Goal: Information Seeking & Learning: Learn about a topic

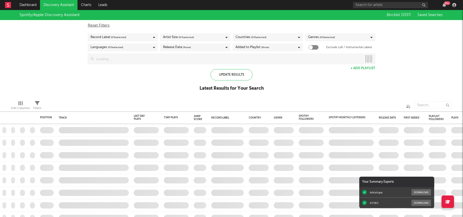
click at [236, 97] on div "Edit Columns Filters" at bounding box center [231, 103] width 463 height 15
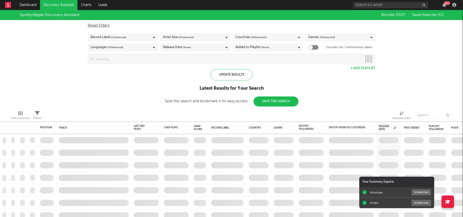
click at [234, 96] on div "Update Results Latest Results for Your Search Save this search and bookmark it …" at bounding box center [232, 87] width 134 height 37
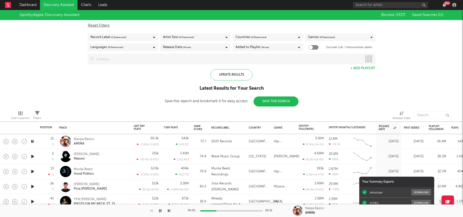
click at [33, 157] on icon "button" at bounding box center [32, 156] width 5 height 6
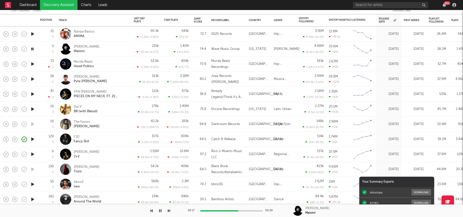
click at [31, 78] on icon "button" at bounding box center [32, 79] width 5 height 6
click at [7, 79] on icon "button" at bounding box center [6, 79] width 7 height 7
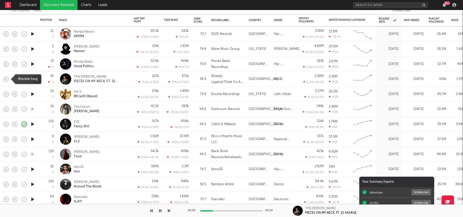
click at [8, 79] on icon "button" at bounding box center [6, 79] width 7 height 7
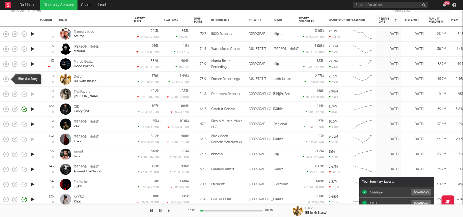
click at [8, 80] on icon "button" at bounding box center [6, 79] width 7 height 7
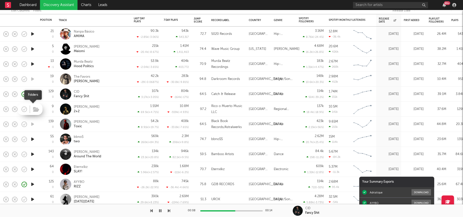
click at [32, 110] on button "button" at bounding box center [36, 110] width 8 height 8
drag, startPoint x: 47, startPoint y: 88, endPoint x: 43, endPoint y: 101, distance: 13.8
click at [48, 95] on div "129 0" at bounding box center [47, 94] width 14 height 15
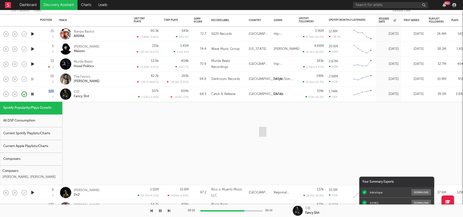
click at [47, 90] on div "129 0" at bounding box center [47, 94] width 14 height 15
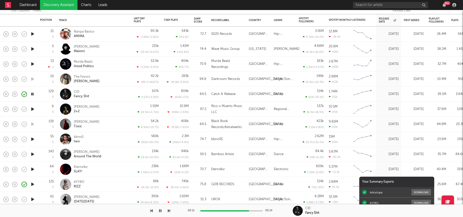
click at [32, 107] on icon "button" at bounding box center [32, 109] width 5 height 6
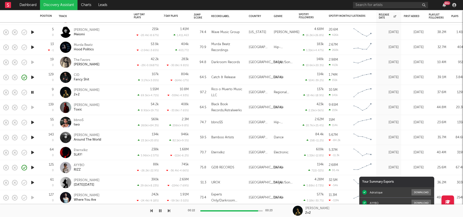
click at [32, 123] on icon "button" at bounding box center [32, 122] width 5 height 6
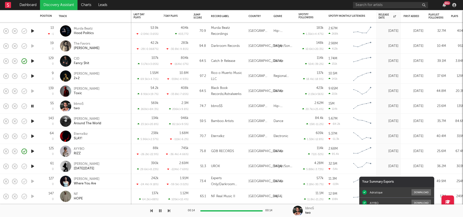
click at [31, 122] on icon "button" at bounding box center [32, 121] width 5 height 6
click at [32, 120] on icon "button" at bounding box center [32, 121] width 5 height 6
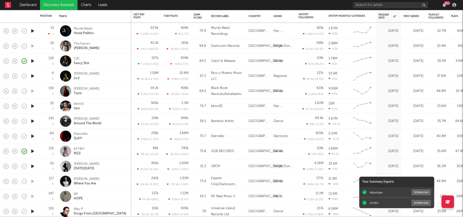
click at [33, 135] on icon "button" at bounding box center [32, 136] width 5 height 6
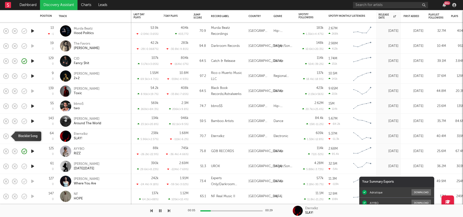
click at [7, 136] on icon "button" at bounding box center [6, 136] width 7 height 7
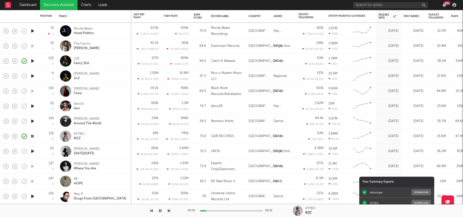
click at [34, 150] on icon "button" at bounding box center [32, 151] width 5 height 6
click at [117, 149] on div "Tom Odell Black Friday" at bounding box center [101, 151] width 54 height 9
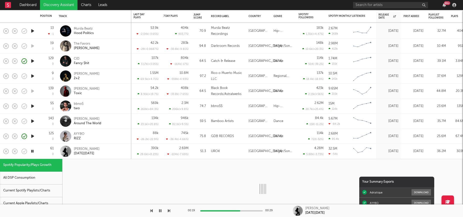
click at [117, 149] on div "Tom Odell Black Friday" at bounding box center [101, 151] width 54 height 9
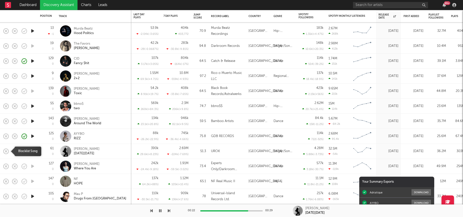
click at [7, 150] on icon "button" at bounding box center [6, 151] width 7 height 7
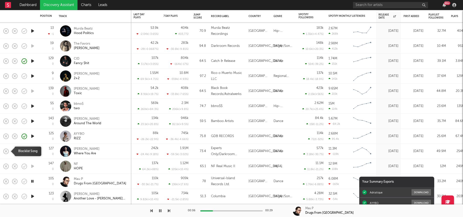
click at [7, 150] on rect "button" at bounding box center [6, 151] width 2 height 2
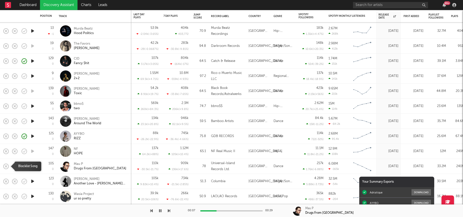
click at [7, 165] on icon "button" at bounding box center [6, 166] width 7 height 7
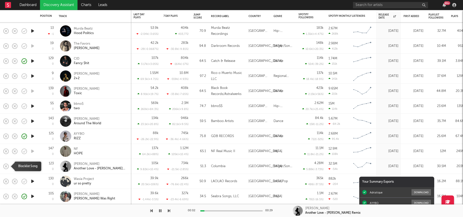
click at [8, 167] on icon "button" at bounding box center [6, 166] width 7 height 7
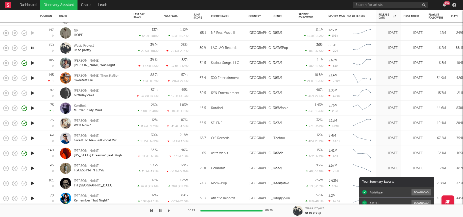
click at [30, 170] on icon "button" at bounding box center [32, 168] width 5 height 6
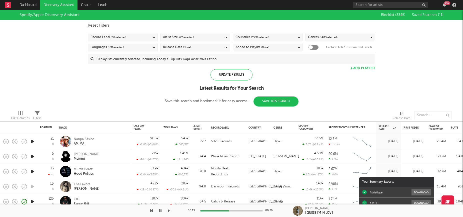
click at [121, 38] on span "( 2 / 6 selected)" at bounding box center [119, 37] width 16 height 6
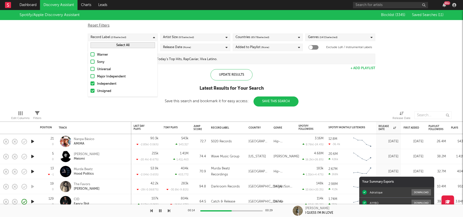
click at [91, 84] on div at bounding box center [93, 83] width 4 height 4
click at [91, 84] on input "Independent" at bounding box center [91, 84] width 0 height 6
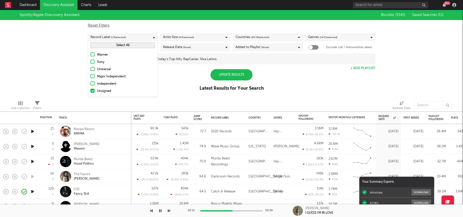
click at [93, 84] on div at bounding box center [93, 83] width 4 height 4
click at [91, 84] on input "Independent" at bounding box center [91, 84] width 0 height 6
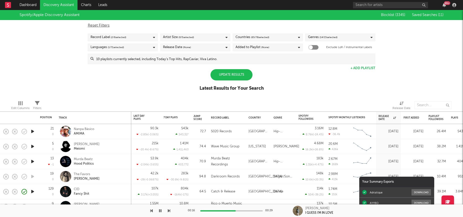
click at [233, 77] on div "Update Results" at bounding box center [232, 74] width 42 height 11
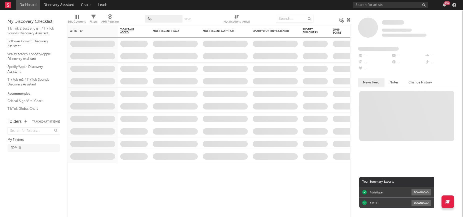
scroll to position [71, 0]
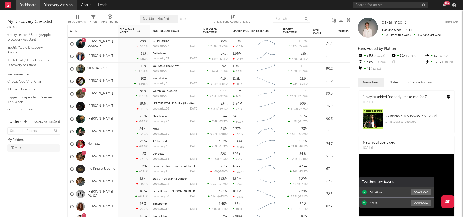
click at [56, 4] on link "Discovery Assistant" at bounding box center [59, 5] width 38 height 10
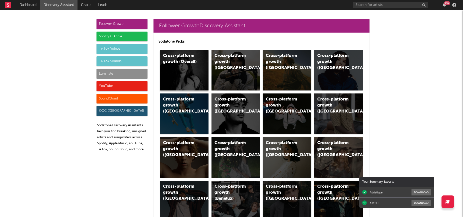
click at [198, 67] on div "Cross-platform growth (Overall)" at bounding box center [184, 70] width 49 height 41
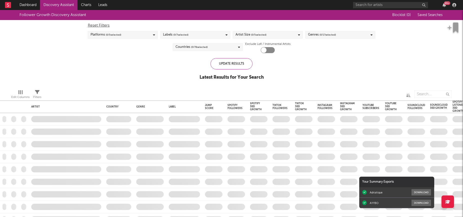
checkbox input "true"
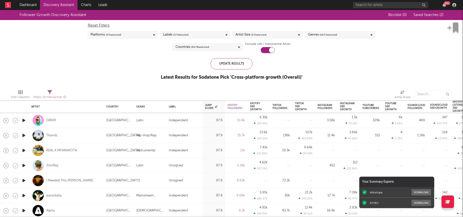
click at [25, 121] on icon "button" at bounding box center [23, 120] width 5 height 6
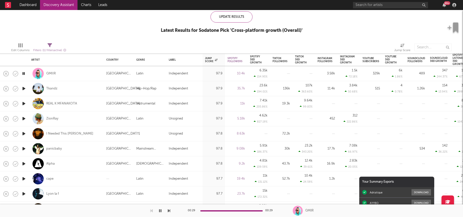
click at [24, 70] on div at bounding box center [24, 73] width 10 height 15
select select "1w"
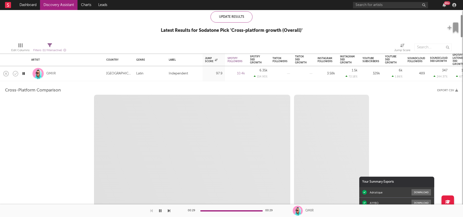
click at [24, 73] on icon "button" at bounding box center [23, 73] width 5 height 6
select select "6m"
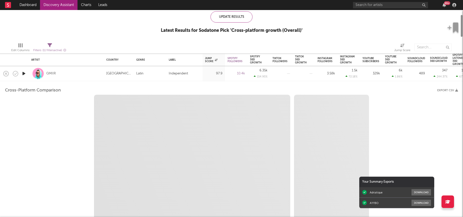
click at [63, 72] on div "QMIIR" at bounding box center [66, 73] width 70 height 15
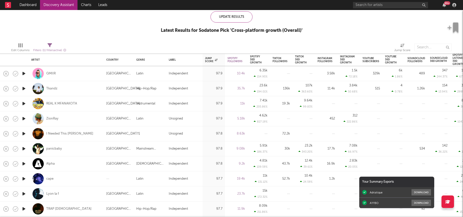
click at [23, 74] on icon "button" at bounding box center [23, 73] width 5 height 6
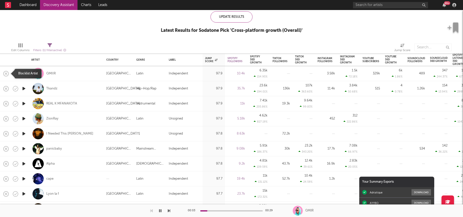
click at [5, 73] on icon "button" at bounding box center [6, 73] width 7 height 7
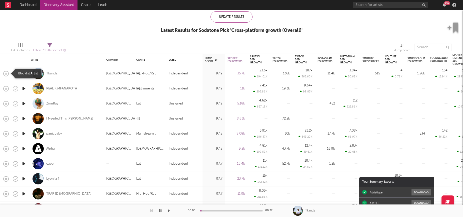
click at [5, 73] on icon "button" at bounding box center [6, 73] width 7 height 7
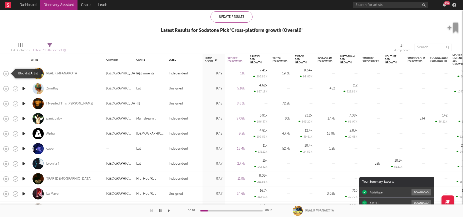
click at [6, 73] on icon "button" at bounding box center [6, 73] width 7 height 7
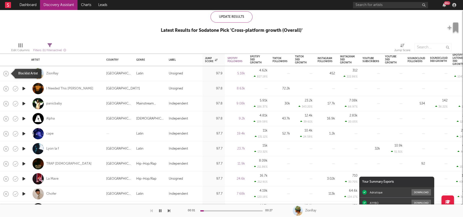
click at [6, 71] on icon "button" at bounding box center [6, 73] width 7 height 7
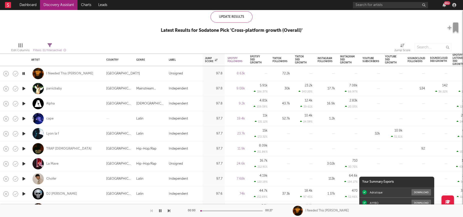
click at [23, 88] on icon "button" at bounding box center [23, 88] width 5 height 6
click at [5, 90] on icon "button" at bounding box center [6, 88] width 7 height 7
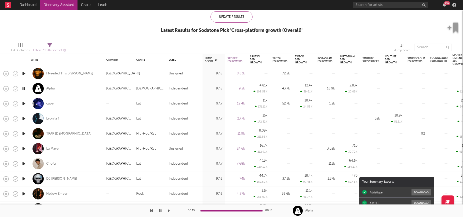
click at [23, 98] on div at bounding box center [24, 103] width 10 height 15
select select "1w"
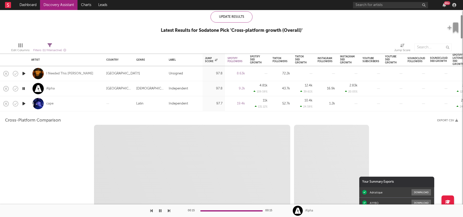
click at [23, 98] on div at bounding box center [24, 103] width 10 height 15
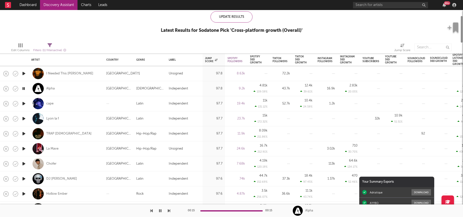
click at [23, 108] on div at bounding box center [24, 103] width 10 height 15
select select "1w"
select select "6m"
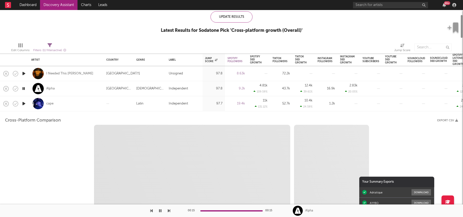
click at [23, 108] on div at bounding box center [24, 103] width 10 height 15
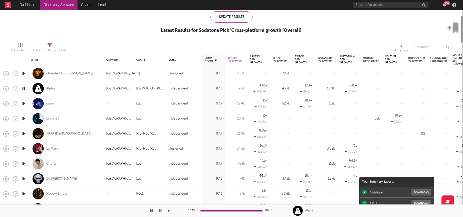
click at [23, 105] on icon "button" at bounding box center [23, 103] width 5 height 6
click at [7, 103] on icon "button" at bounding box center [6, 103] width 7 height 7
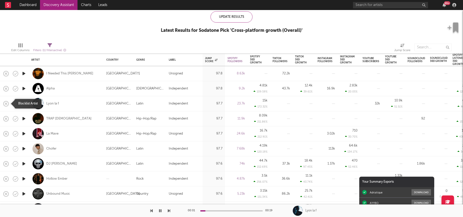
click at [8, 105] on icon "button" at bounding box center [6, 103] width 7 height 7
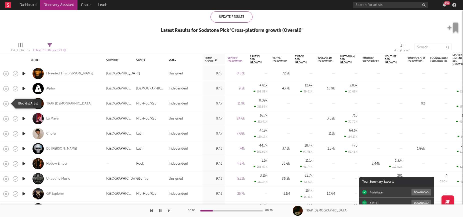
click at [5, 104] on icon "button" at bounding box center [6, 103] width 7 height 7
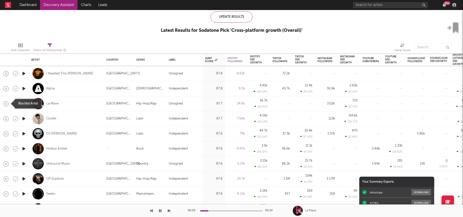
click at [7, 104] on rect "button" at bounding box center [6, 103] width 2 height 2
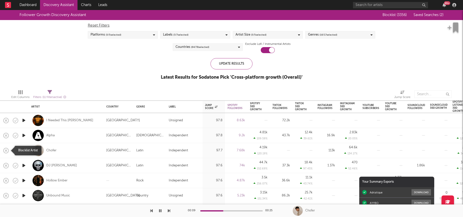
click at [8, 151] on icon "button" at bounding box center [6, 150] width 5 height 5
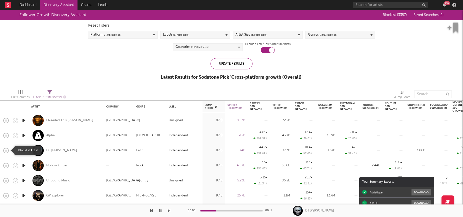
click at [4, 150] on icon "button" at bounding box center [6, 150] width 7 height 7
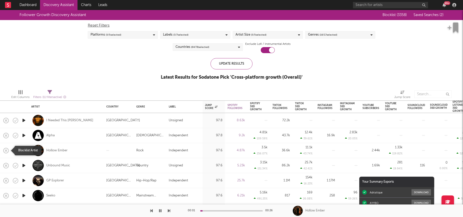
click at [5, 151] on rect "button" at bounding box center [6, 150] width 2 height 2
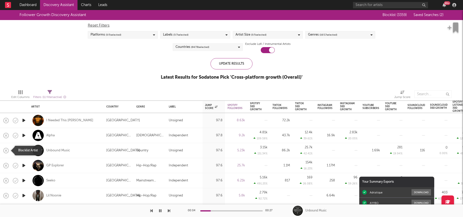
click at [6, 151] on rect "button" at bounding box center [6, 150] width 2 height 2
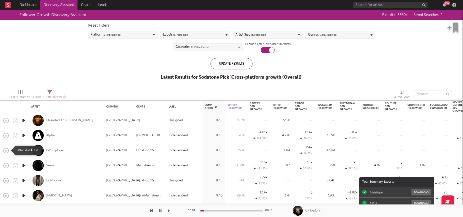
click at [6, 151] on rect "button" at bounding box center [6, 150] width 2 height 2
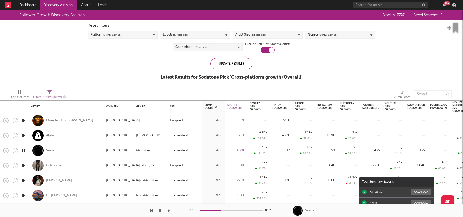
drag, startPoint x: 6, startPoint y: 151, endPoint x: 113, endPoint y: 116, distance: 111.6
click at [6, 151] on icon "button" at bounding box center [6, 150] width 7 height 7
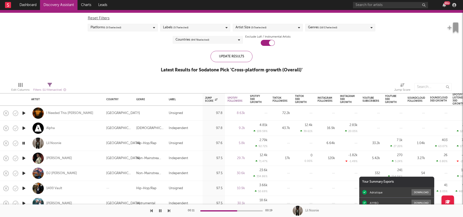
click at [24, 158] on icon "button" at bounding box center [23, 158] width 5 height 6
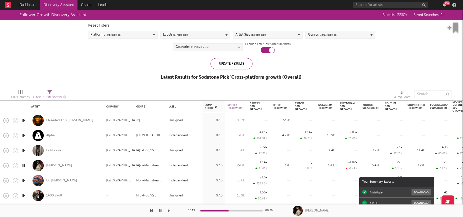
click at [339, 35] on div "Genres ( 16 / 17 selected)" at bounding box center [340, 35] width 70 height 8
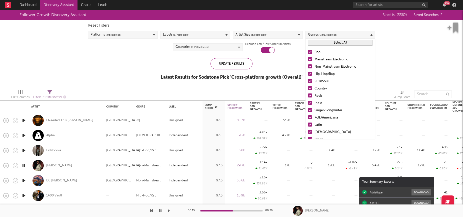
click at [326, 44] on button "Select All" at bounding box center [340, 43] width 65 height 6
click at [325, 43] on button "Deselect All" at bounding box center [340, 43] width 65 height 6
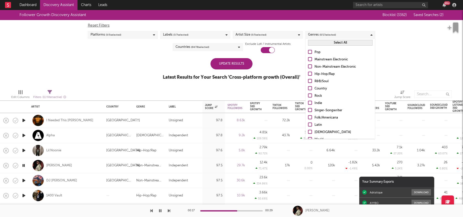
click at [310, 51] on div at bounding box center [310, 52] width 4 height 4
click at [308, 51] on input "Pop" at bounding box center [308, 52] width 0 height 6
click at [310, 59] on div at bounding box center [310, 59] width 4 height 4
click at [308, 59] on input "Mainstream Electronic" at bounding box center [308, 60] width 0 height 6
click at [310, 66] on div at bounding box center [310, 66] width 4 height 4
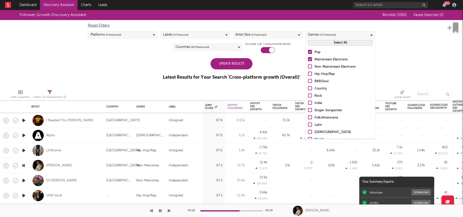
click at [308, 66] on input "Non-Mainstream Electronic" at bounding box center [308, 67] width 0 height 6
click at [311, 74] on div at bounding box center [310, 74] width 4 height 4
click at [308, 74] on input "Hip-Hop/Rap" at bounding box center [308, 74] width 0 height 6
click at [312, 89] on label "Country" at bounding box center [340, 89] width 65 height 6
click at [308, 89] on input "Country" at bounding box center [308, 89] width 0 height 6
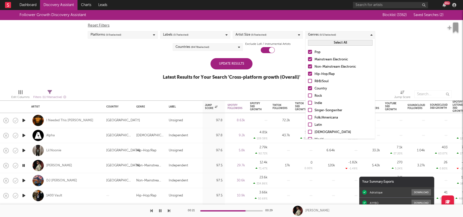
scroll to position [13, 0]
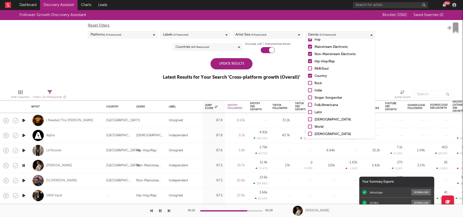
click at [310, 94] on div "Pop Mainstream Electronic Non-Mainstream Electronic Hip-Hop/Rap R&B/Soul Countr…" at bounding box center [341, 97] width 70 height 127
click at [310, 90] on div at bounding box center [310, 90] width 4 height 4
click at [308, 90] on input "Indie" at bounding box center [308, 91] width 0 height 6
click at [310, 97] on div at bounding box center [310, 97] width 4 height 4
click at [308, 97] on input "Singer-Songwriter" at bounding box center [308, 98] width 0 height 6
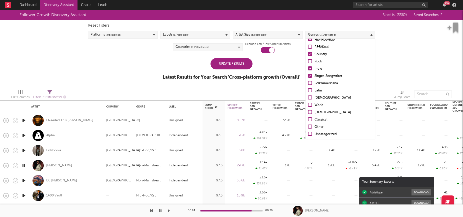
scroll to position [35, 0]
click at [237, 65] on div "Update Results" at bounding box center [232, 63] width 42 height 11
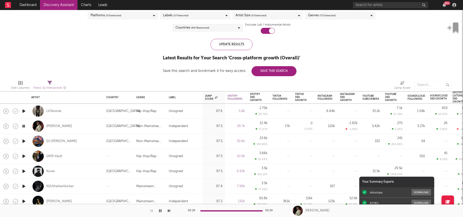
click at [25, 143] on icon "button" at bounding box center [23, 141] width 5 height 6
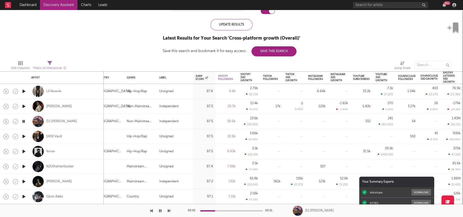
click at [222, 210] on div at bounding box center [231, 210] width 63 height 1
click at [234, 210] on div at bounding box center [231, 210] width 63 height 1
click at [244, 212] on div "00:11 00:21" at bounding box center [232, 210] width 88 height 13
click at [249, 210] on div at bounding box center [231, 210] width 63 height 1
click at [254, 210] on div at bounding box center [231, 210] width 63 height 1
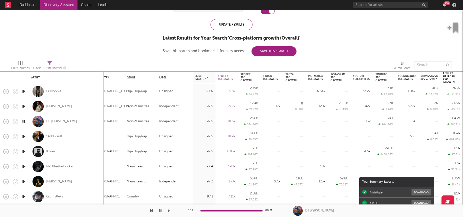
click at [24, 122] on icon "button" at bounding box center [23, 121] width 5 height 6
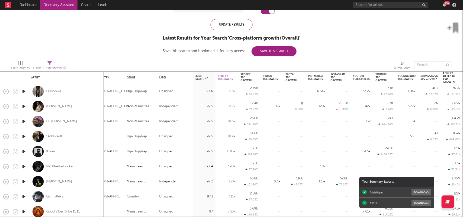
click at [24, 122] on icon "button" at bounding box center [23, 121] width 5 height 6
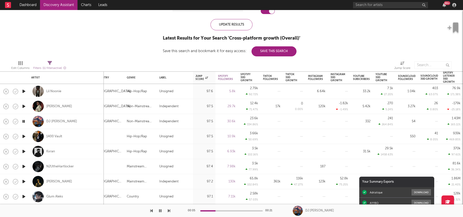
click at [23, 138] on icon "button" at bounding box center [23, 136] width 5 height 6
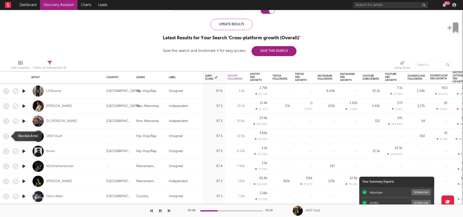
click at [6, 138] on icon "button" at bounding box center [6, 136] width 7 height 7
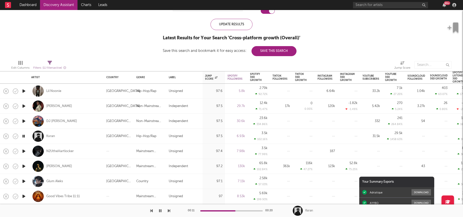
click at [160, 209] on icon "button" at bounding box center [160, 210] width 3 height 4
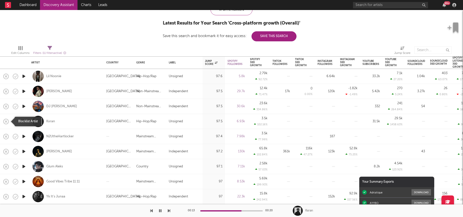
click at [5, 123] on icon "button" at bounding box center [6, 121] width 7 height 7
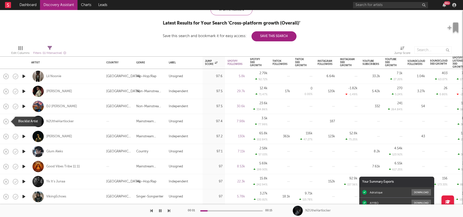
click at [7, 121] on icon "button" at bounding box center [6, 121] width 7 height 7
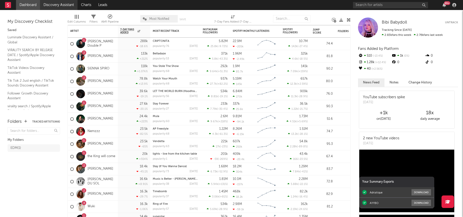
click at [61, 2] on link "Discovery Assistant" at bounding box center [59, 5] width 38 height 10
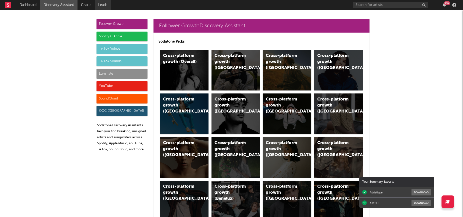
click at [106, 5] on link "Leads" at bounding box center [103, 5] width 16 height 10
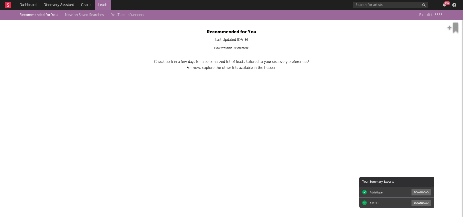
click at [231, 47] on div "How was this list created?" at bounding box center [231, 48] width 35 height 6
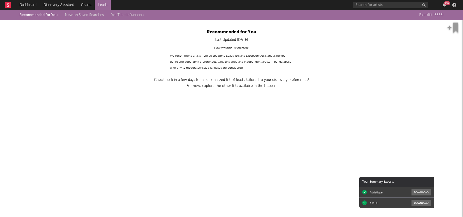
click at [231, 47] on div "How was this list created?" at bounding box center [231, 48] width 35 height 6
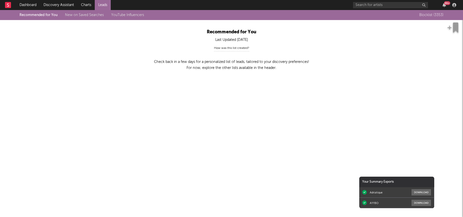
click at [231, 47] on div "How was this list created?" at bounding box center [231, 48] width 35 height 6
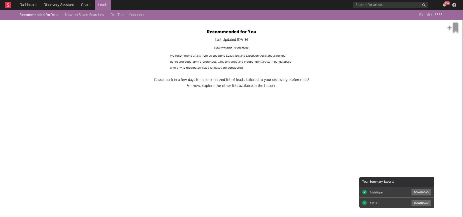
click at [94, 17] on div "Recommended for You New on Saved Searches YouTube Influencers" at bounding box center [86, 15] width 132 height 6
click at [91, 15] on link "New on Saved Searches" at bounding box center [84, 15] width 39 height 4
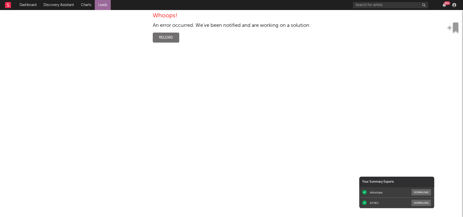
click at [176, 36] on button "Reload" at bounding box center [166, 38] width 27 height 10
click at [457, 5] on div at bounding box center [455, 5] width 8 height 4
click at [455, 6] on icon "button" at bounding box center [454, 5] width 4 height 4
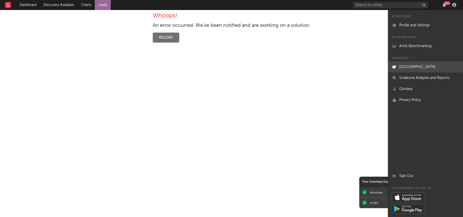
click at [416, 69] on link "[GEOGRAPHIC_DATA]" at bounding box center [425, 66] width 75 height 11
click at [443, 3] on icon "button" at bounding box center [445, 5] width 4 height 4
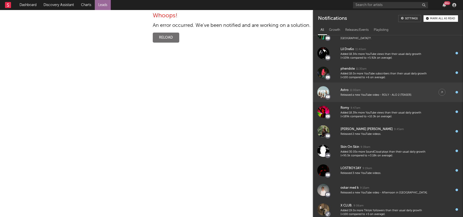
scroll to position [61, 0]
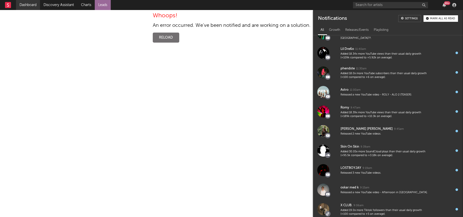
click at [33, 3] on link "Dashboard" at bounding box center [28, 5] width 24 height 10
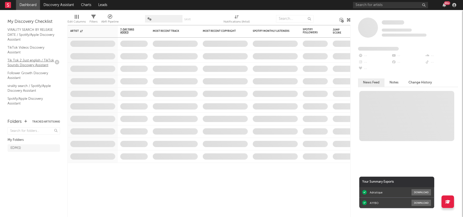
scroll to position [21, 0]
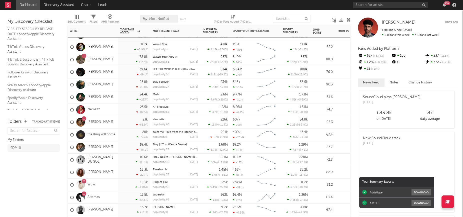
click at [110, 114] on div "Nemzzz" at bounding box center [93, 109] width 50 height 13
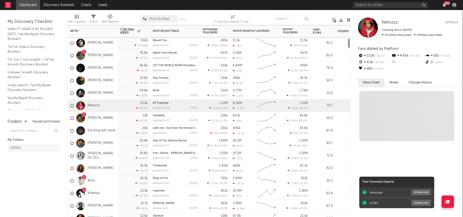
click at [121, 129] on div "20k +554 %" at bounding box center [134, 130] width 28 height 12
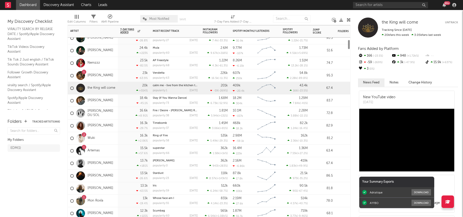
click at [116, 120] on div "[PERSON_NAME]" at bounding box center [93, 125] width 50 height 13
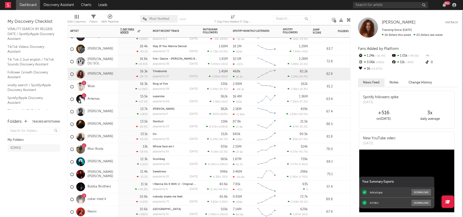
click at [112, 109] on div "[PERSON_NAME]" at bounding box center [93, 111] width 50 height 13
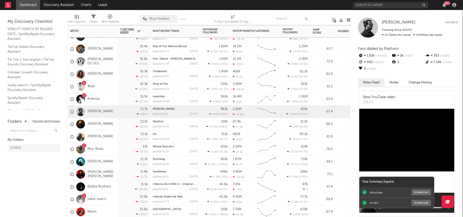
drag, startPoint x: 111, startPoint y: 110, endPoint x: 176, endPoint y: 168, distance: 86.6
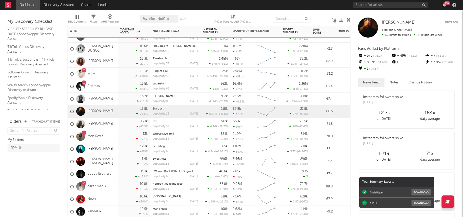
click at [107, 150] on div "Qing Madi" at bounding box center [93, 149] width 50 height 13
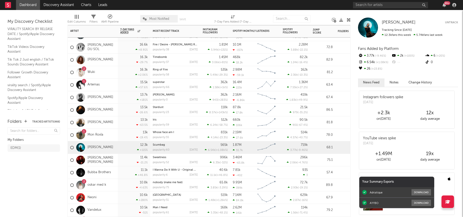
click at [149, 56] on div "16.3k -29.7 %" at bounding box center [134, 60] width 33 height 13
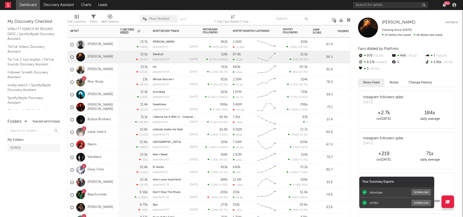
click at [446, 5] on div "99 +" at bounding box center [447, 3] width 6 height 4
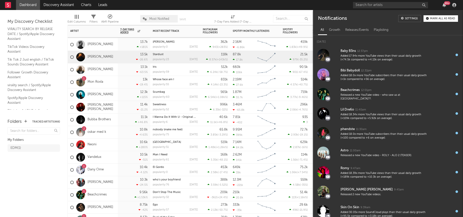
click at [446, 5] on div "99 +" at bounding box center [447, 3] width 6 height 4
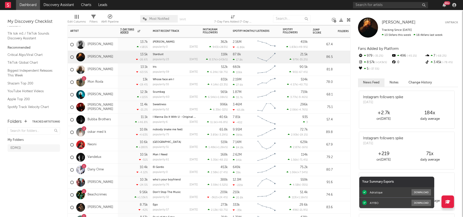
scroll to position [104, 0]
click at [32, 67] on link "Biggest Independent Releases This Week" at bounding box center [32, 67] width 48 height 10
click at [32, 84] on link "Biggest Independent Releases This Week" at bounding box center [32, 86] width 48 height 10
click at [28, 86] on link "Biggest Independent Releases This Week" at bounding box center [32, 86] width 48 height 10
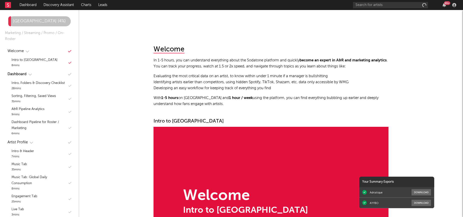
scroll to position [286, 0]
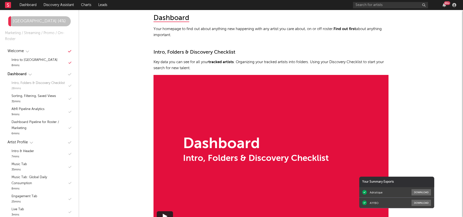
click at [58, 82] on div "Intro, Folders & Discovery Checklist" at bounding box center [38, 83] width 53 height 6
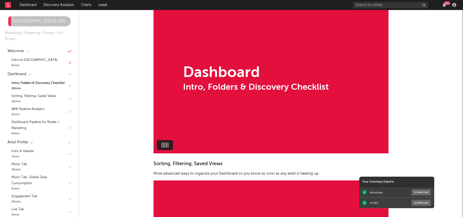
scroll to position [452, 0]
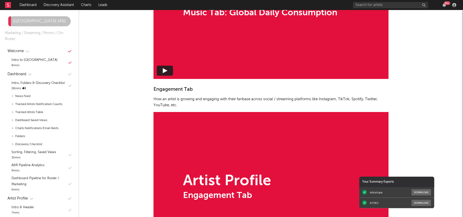
scroll to position [1649, 0]
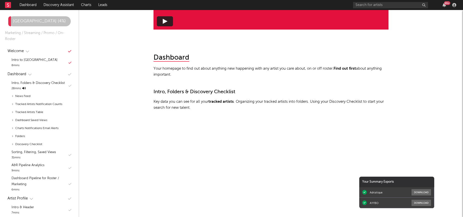
scroll to position [4, 0]
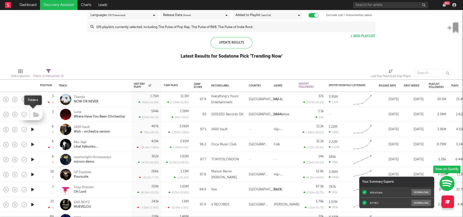
drag, startPoint x: 27, startPoint y: 114, endPoint x: 32, endPoint y: 115, distance: 4.3
click at [32, 115] on span at bounding box center [35, 114] width 9 height 9
click at [33, 114] on icon "button" at bounding box center [32, 114] width 5 height 6
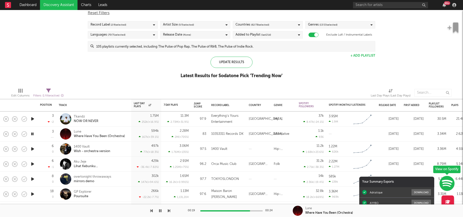
click at [32, 148] on icon "button" at bounding box center [32, 149] width 5 height 6
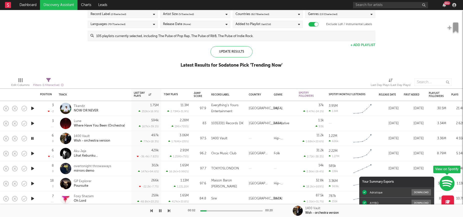
click at [32, 152] on icon "button" at bounding box center [32, 153] width 5 height 6
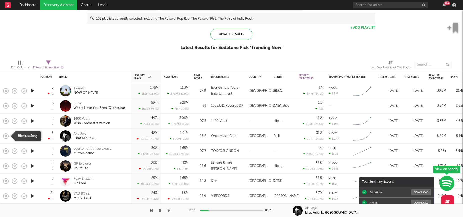
click at [5, 136] on rect "button" at bounding box center [6, 136] width 2 height 2
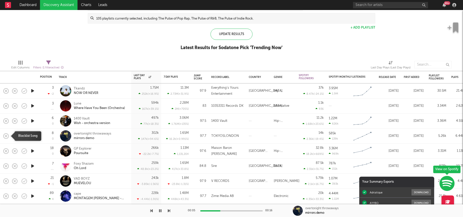
click at [6, 136] on icon "button" at bounding box center [6, 135] width 7 height 7
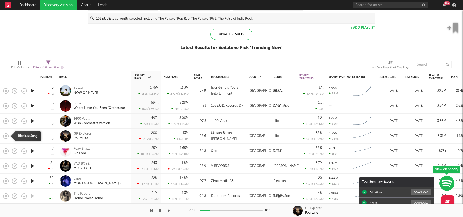
click at [6, 136] on rect "button" at bounding box center [6, 136] width 2 height 2
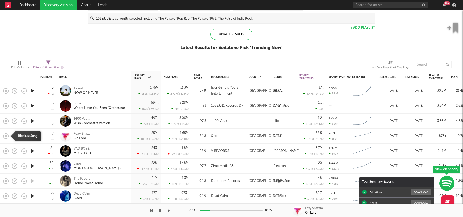
click at [7, 135] on icon "button" at bounding box center [6, 135] width 7 height 7
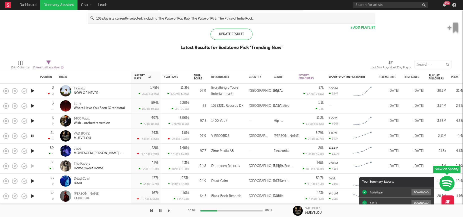
click at [33, 152] on icon "button" at bounding box center [32, 151] width 5 height 6
click at [6, 152] on icon "button" at bounding box center [6, 150] width 7 height 7
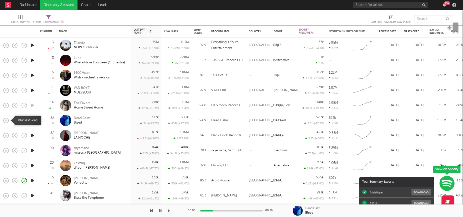
click at [6, 119] on icon "button" at bounding box center [6, 120] width 7 height 7
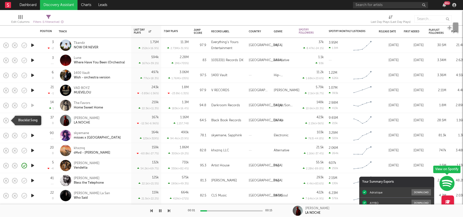
click at [6, 119] on icon "button" at bounding box center [6, 120] width 7 height 7
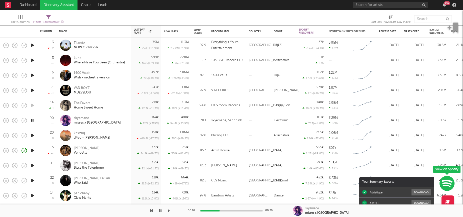
click at [34, 136] on icon "button" at bounding box center [32, 135] width 5 height 6
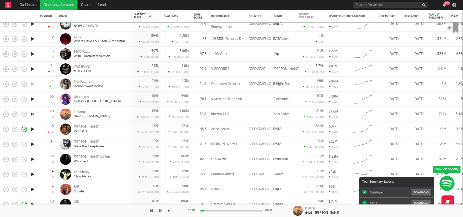
click at [33, 144] on icon "button" at bounding box center [32, 144] width 5 height 6
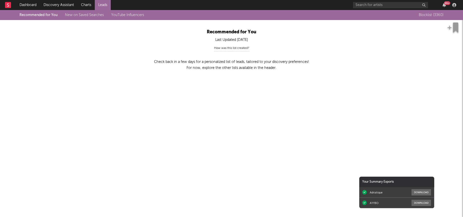
click at [239, 60] on p "Check back in a few days for a personalized list of leads, tailored to your dis…" at bounding box center [231, 65] width 209 height 12
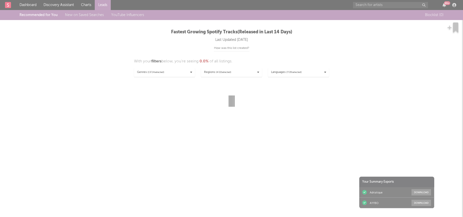
click at [84, 3] on div at bounding box center [231, 108] width 463 height 217
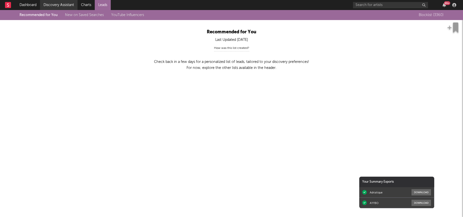
click at [66, 6] on link "Discovery Assistant" at bounding box center [59, 5] width 38 height 10
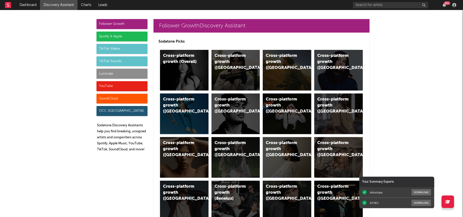
click at [121, 39] on div "Spotify & Apple" at bounding box center [122, 37] width 51 height 10
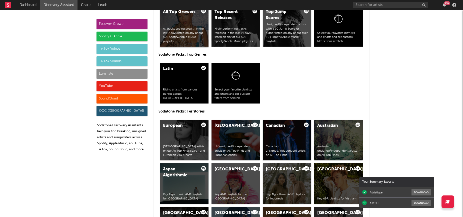
scroll to position [760, 0]
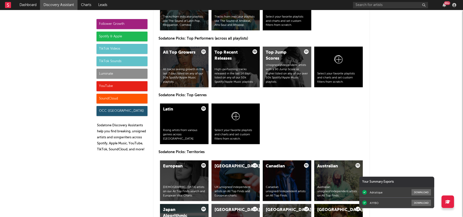
click at [184, 80] on div "All tracks seeing growth in the last 7 days listed on any of our 50k Spotify/Ap…" at bounding box center [184, 75] width 43 height 17
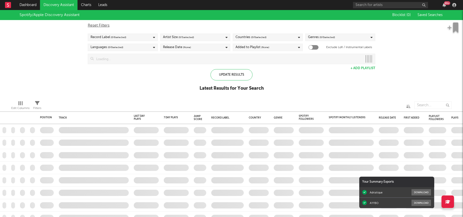
checkbox input "true"
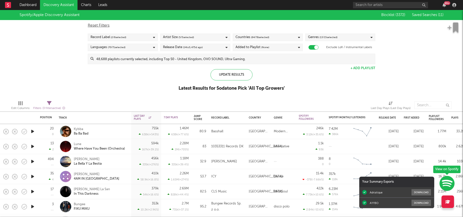
click at [33, 131] on icon "button" at bounding box center [32, 131] width 5 height 6
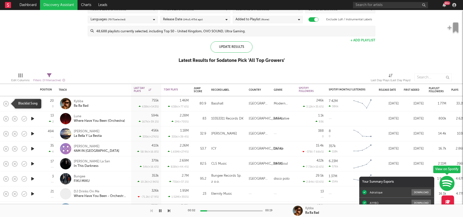
click at [6, 103] on rect "button" at bounding box center [6, 103] width 2 height 2
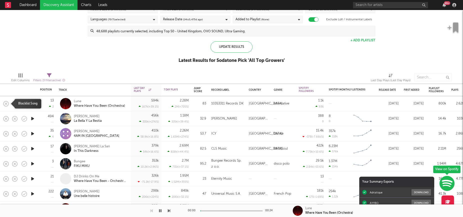
click at [6, 103] on rect "button" at bounding box center [6, 103] width 2 height 2
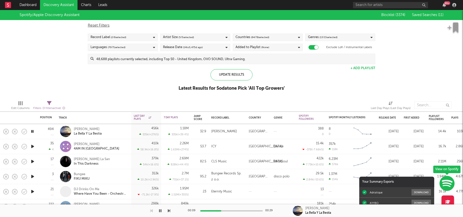
click at [118, 48] on span "( 70 / 71 selected)" at bounding box center [117, 47] width 18 height 6
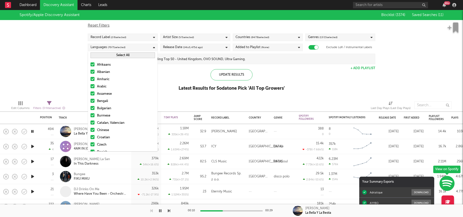
click at [122, 55] on button "Select All" at bounding box center [123, 55] width 65 height 6
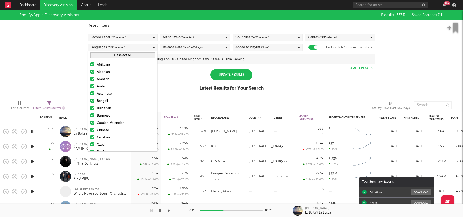
click at [122, 55] on button "Deselect All" at bounding box center [123, 55] width 65 height 6
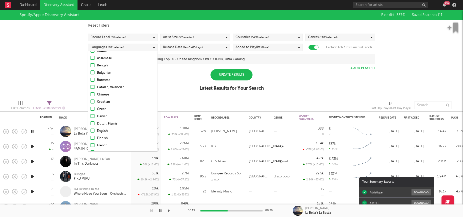
click at [92, 132] on div at bounding box center [93, 130] width 4 height 4
click at [91, 132] on input "English" at bounding box center [91, 131] width 0 height 6
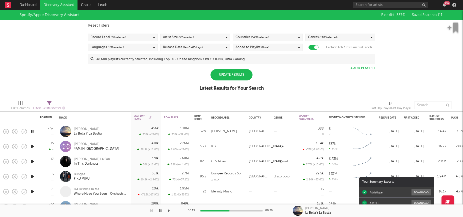
click at [225, 75] on div "Update Results" at bounding box center [232, 74] width 42 height 11
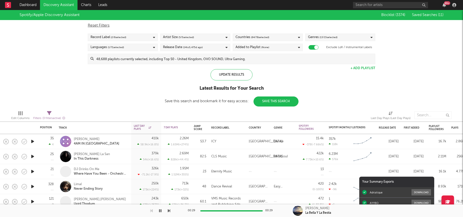
click at [32, 141] on icon "button" at bounding box center [32, 141] width 5 height 6
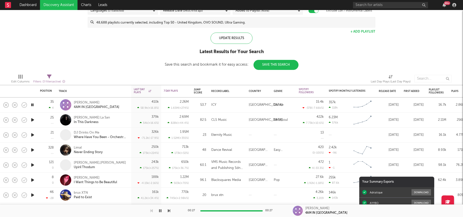
click at [33, 120] on icon "button" at bounding box center [32, 120] width 5 height 6
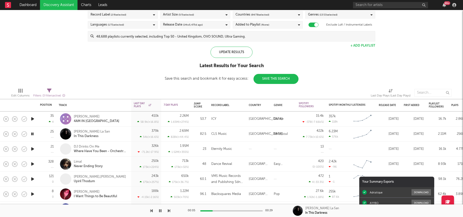
click at [31, 150] on icon "button" at bounding box center [32, 149] width 5 height 6
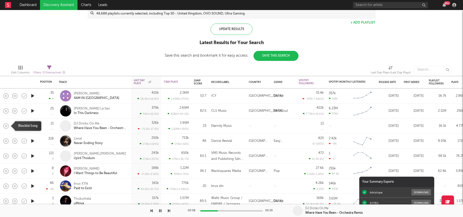
click at [5, 126] on rect "button" at bounding box center [6, 126] width 2 height 2
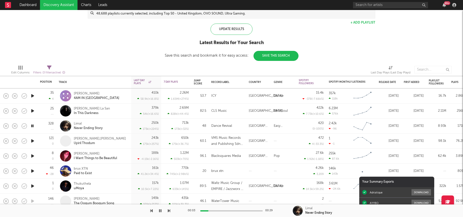
click at [34, 142] on icon "button" at bounding box center [32, 141] width 5 height 6
click at [4, 141] on icon "button" at bounding box center [6, 140] width 5 height 5
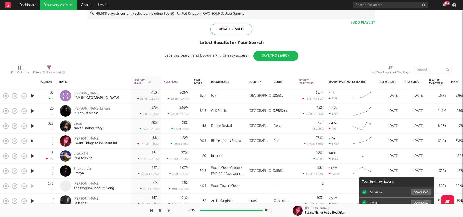
click at [32, 153] on icon "button" at bounding box center [32, 156] width 5 height 6
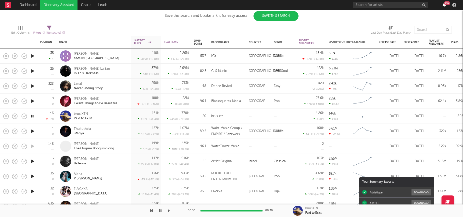
click at [444, 5] on icon "button" at bounding box center [445, 5] width 4 height 4
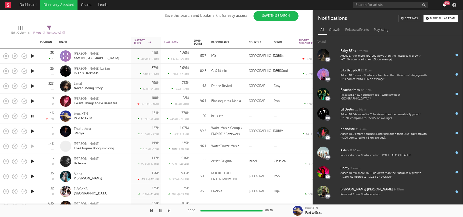
click at [444, 5] on icon "button" at bounding box center [445, 5] width 4 height 4
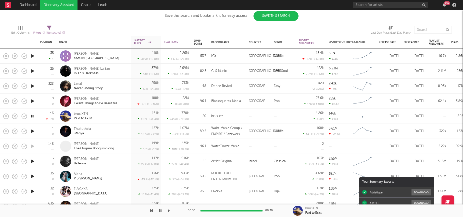
click at [32, 131] on icon "button" at bounding box center [32, 131] width 5 height 6
click at [6, 130] on rect "button" at bounding box center [6, 131] width 2 height 2
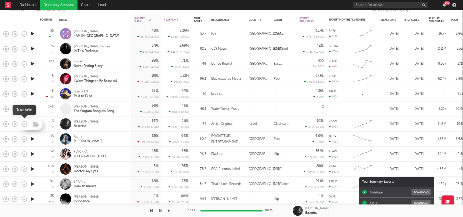
click at [24, 124] on icon "button" at bounding box center [25, 124] width 2 height 2
